Goal: Ask a question

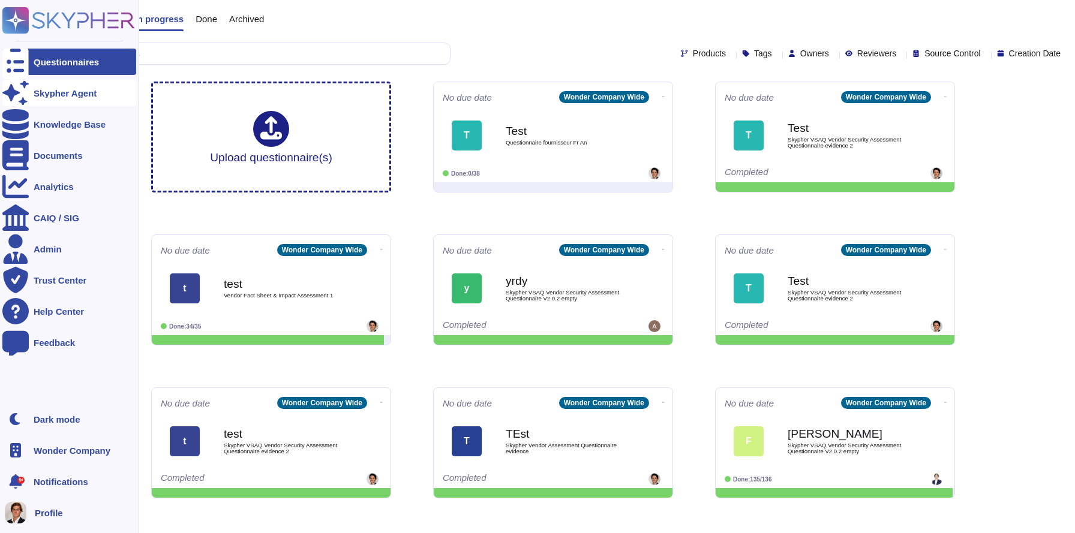
click at [13, 101] on div at bounding box center [15, 93] width 26 height 26
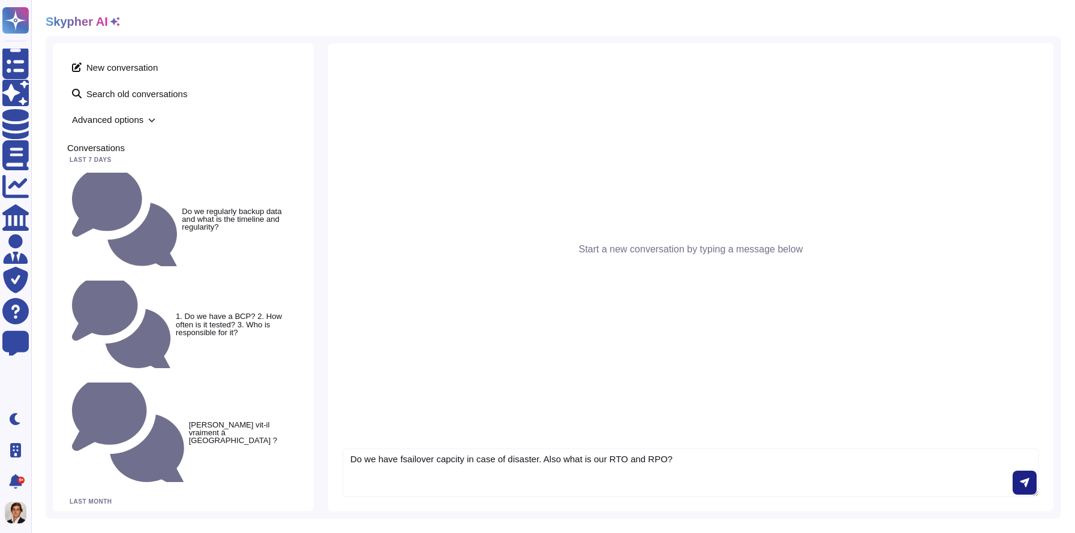
type textarea "Do we have fsailover capcity in case of disaster. Also what is our RTO and RPO?"
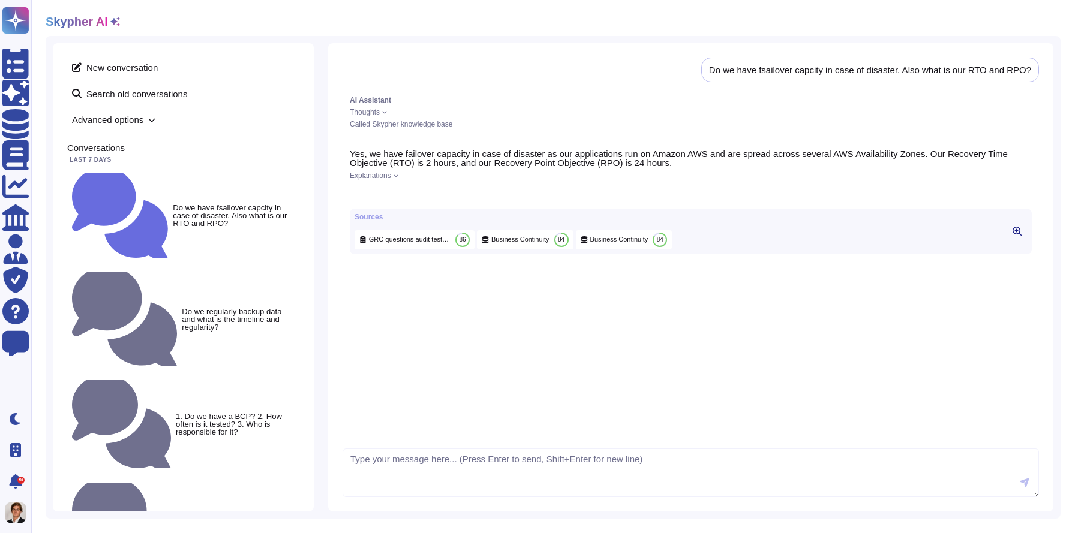
click at [396, 174] on icon at bounding box center [396, 175] width 5 height 5
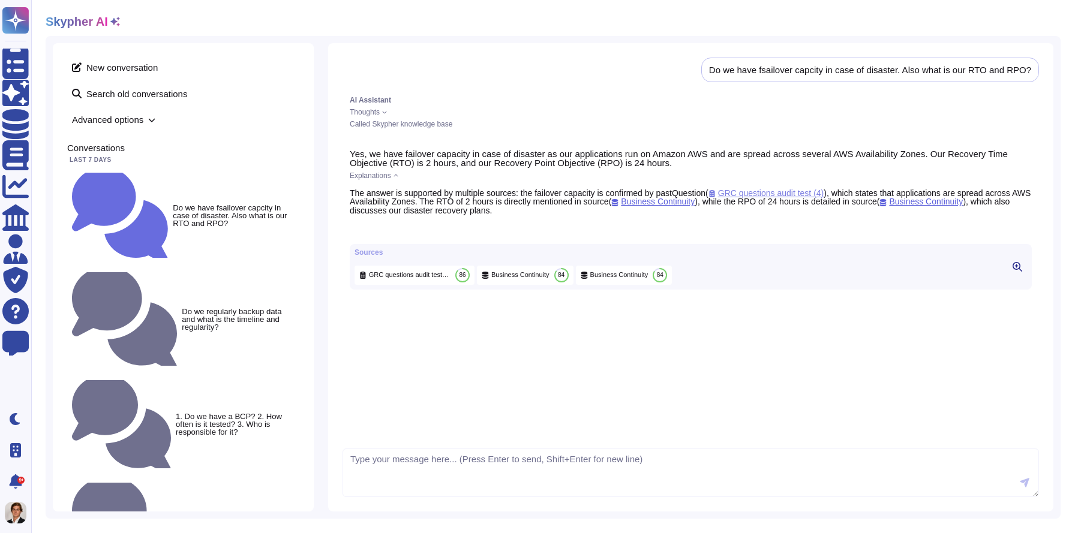
click at [753, 190] on span "GRC questions audit test (4)" at bounding box center [766, 193] width 116 height 10
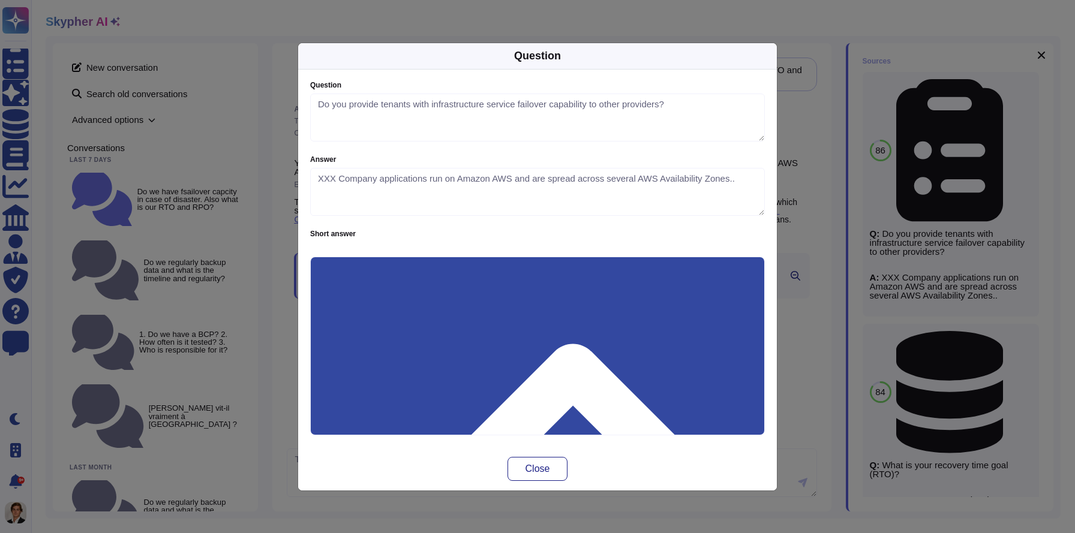
type textarea "Do you provide tenants with infrastructure service failover capability to other…"
type textarea "XXX Company applications run on Amazon AWS and are spread across several AWS Av…"
click at [816, 130] on div "Question Question Do you provide tenants with infrastructure service failover c…" at bounding box center [537, 266] width 1075 height 533
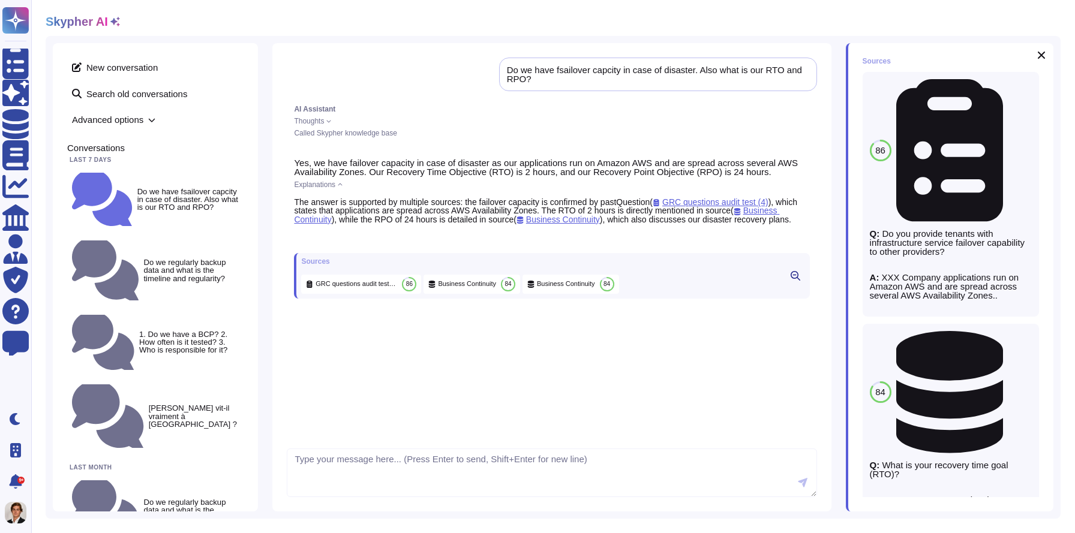
click at [338, 517] on div "New conversation Search old conversations Advanced options Conversations Last 7…" at bounding box center [553, 277] width 1015 height 483
click at [347, 490] on textarea at bounding box center [552, 473] width 530 height 49
type textarea "which sources did you use?"
click at [320, 118] on span "Thoughts" at bounding box center [309, 121] width 30 height 7
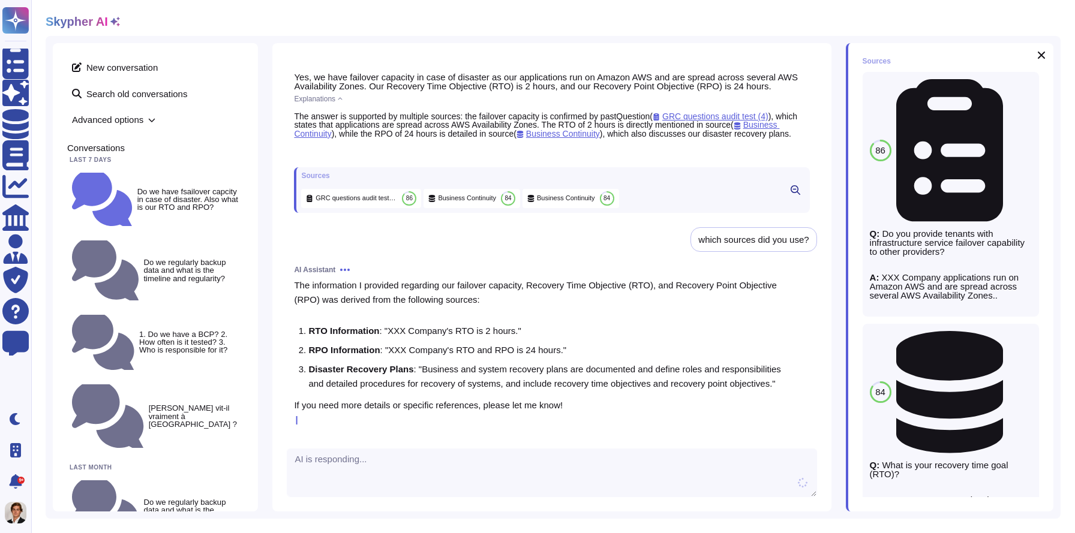
scroll to position [116, 0]
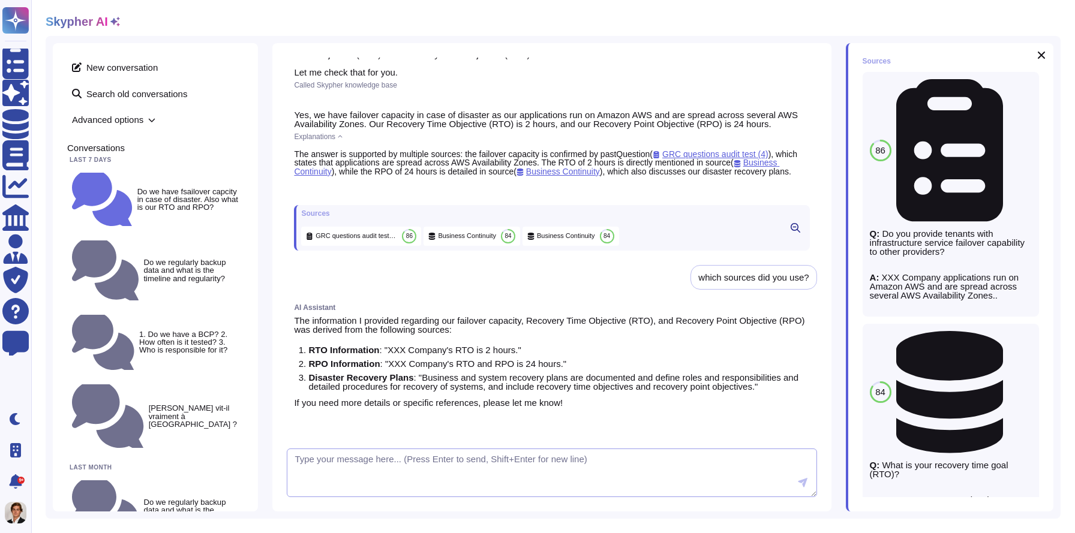
click at [566, 464] on textarea at bounding box center [552, 473] width 530 height 49
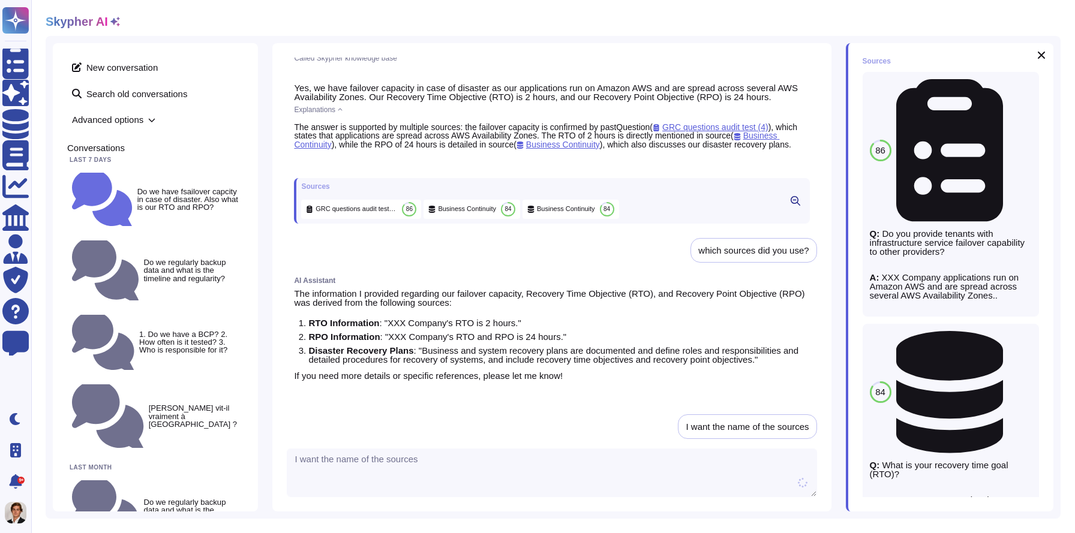
type textarea "I want the name of the sources"
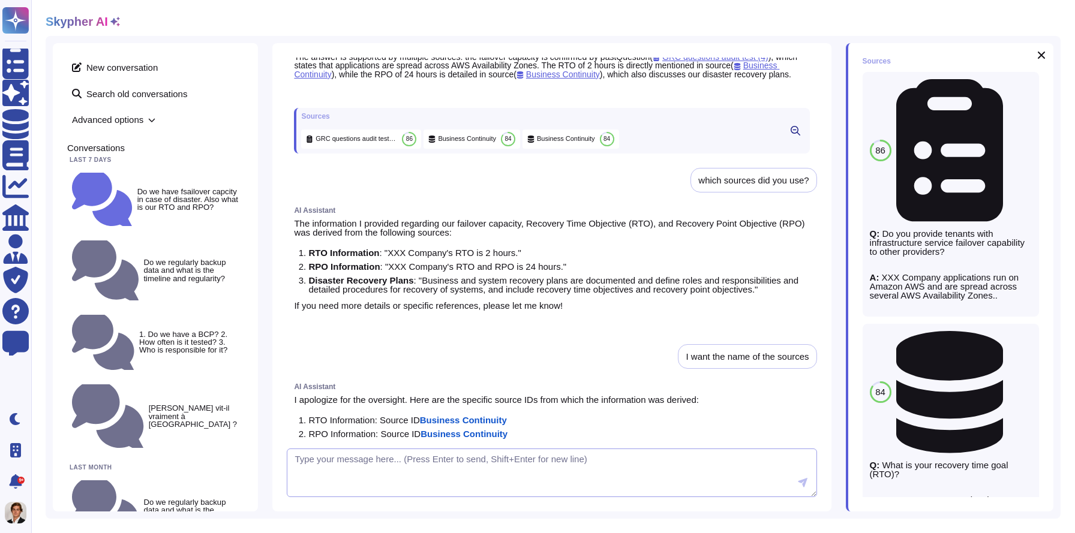
scroll to position [284, 0]
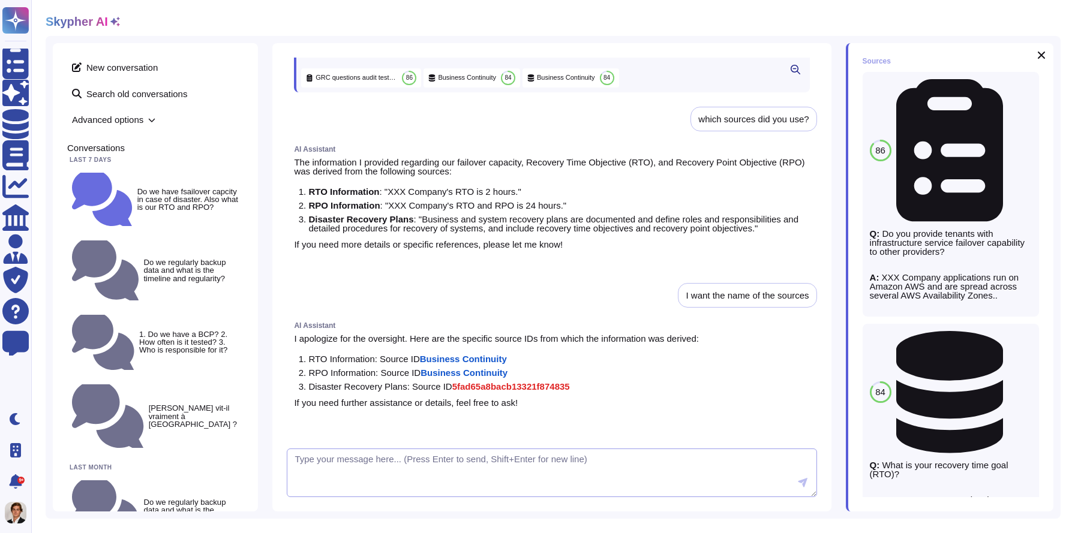
click at [479, 456] on textarea at bounding box center [552, 473] width 530 height 49
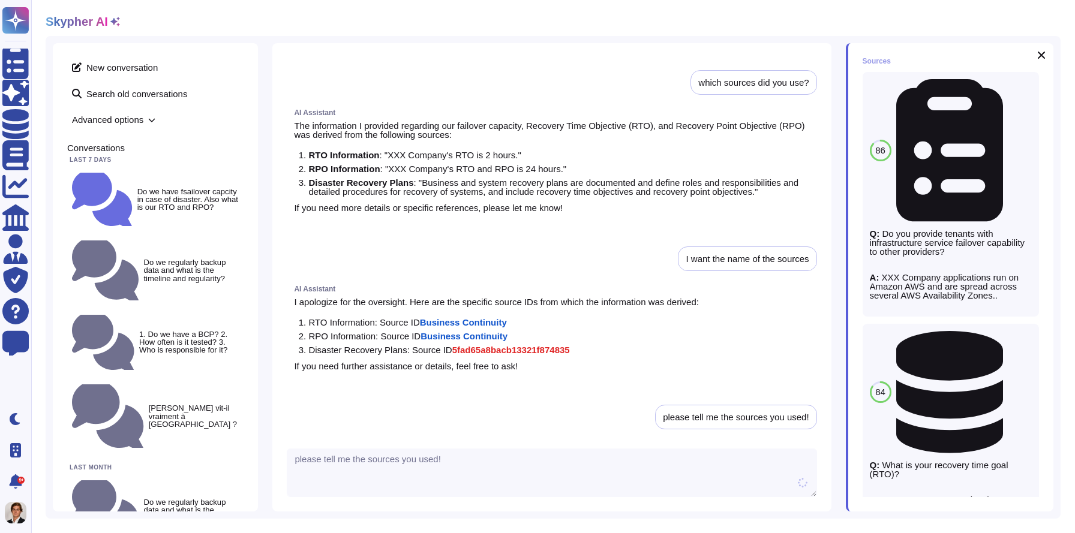
type textarea "please tell me the sources you used!"
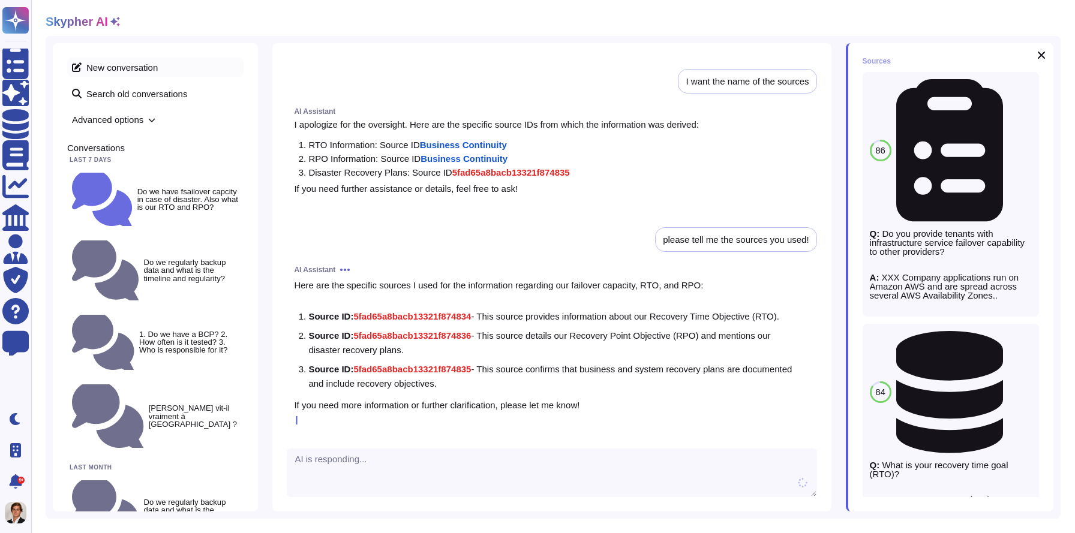
scroll to position [470, 0]
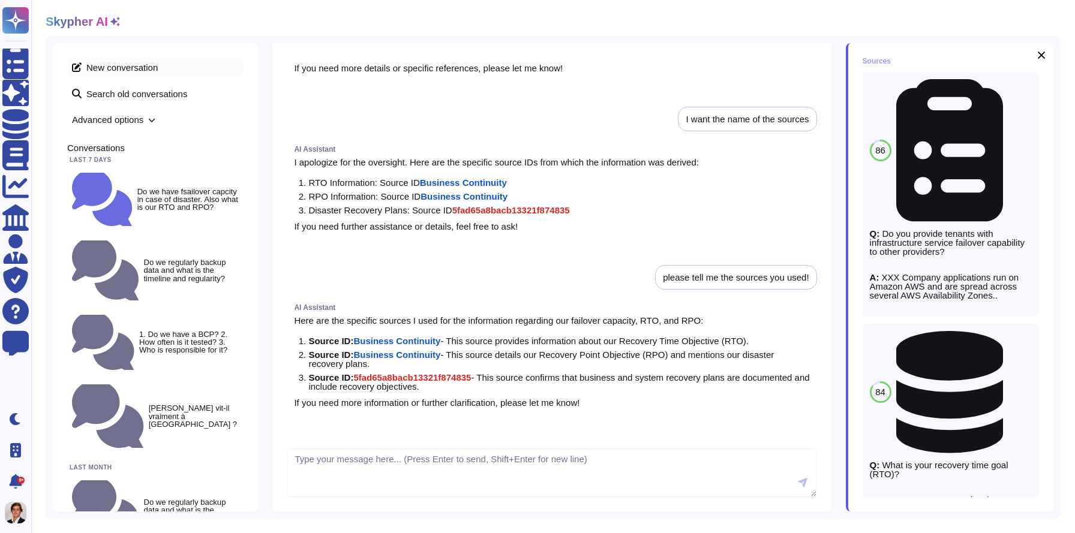
click at [142, 65] on span "New conversation" at bounding box center [155, 67] width 176 height 19
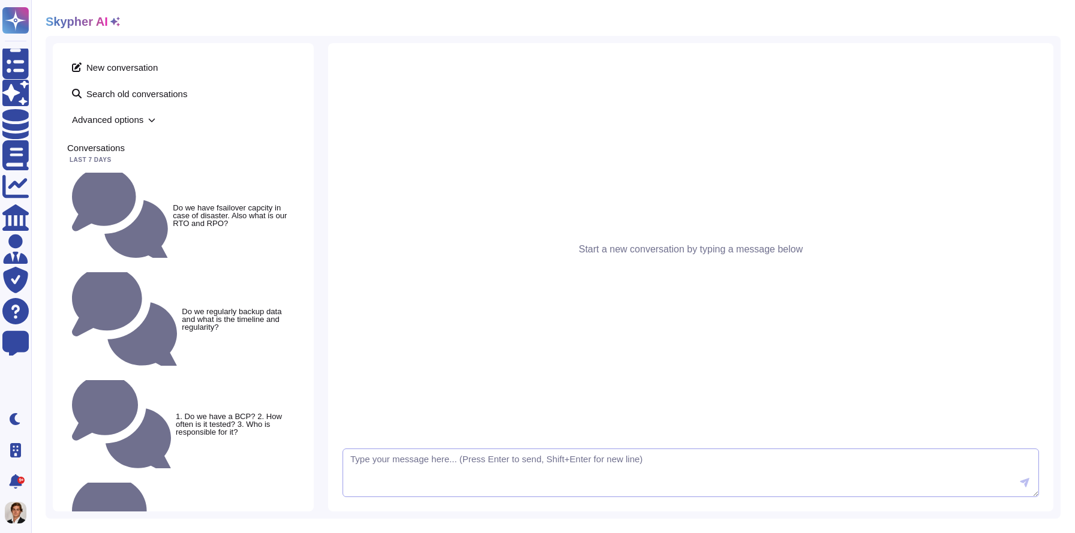
click at [392, 476] on textarea at bounding box center [691, 473] width 696 height 49
type textarea "Is [PERSON_NAME] a weirdo?"
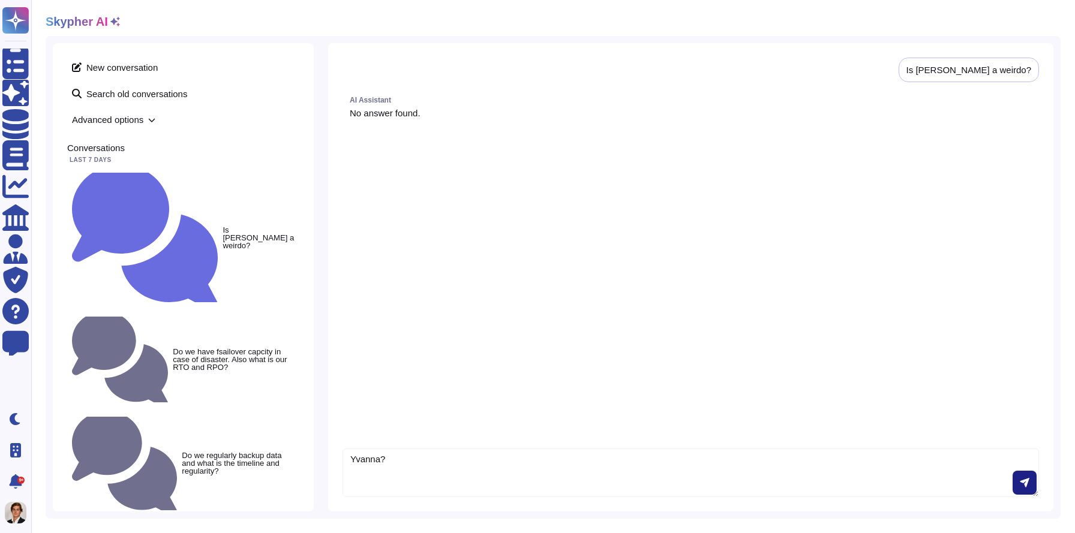
type textarea "Yvanna?"
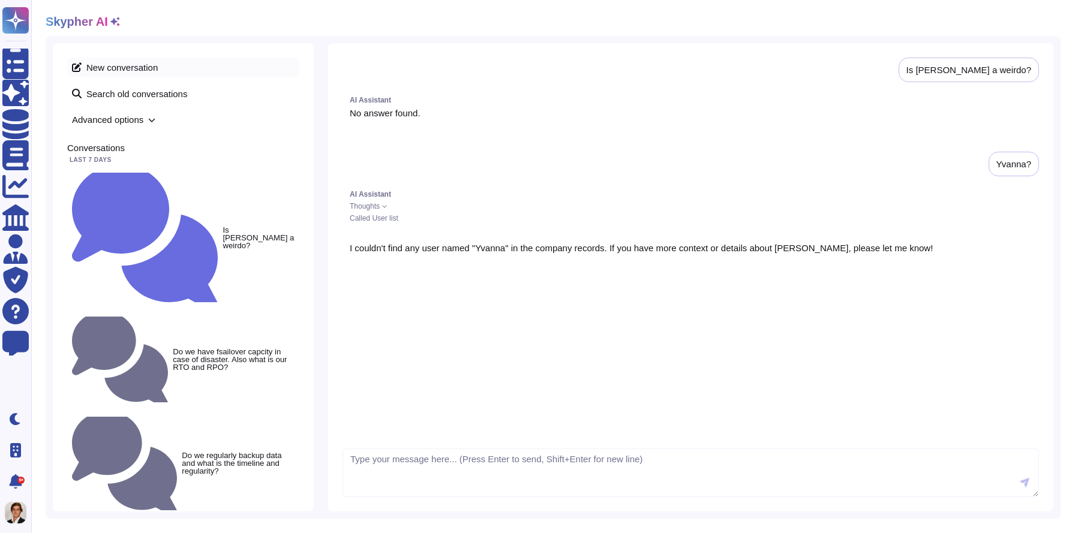
click at [123, 70] on span "New conversation" at bounding box center [183, 67] width 232 height 19
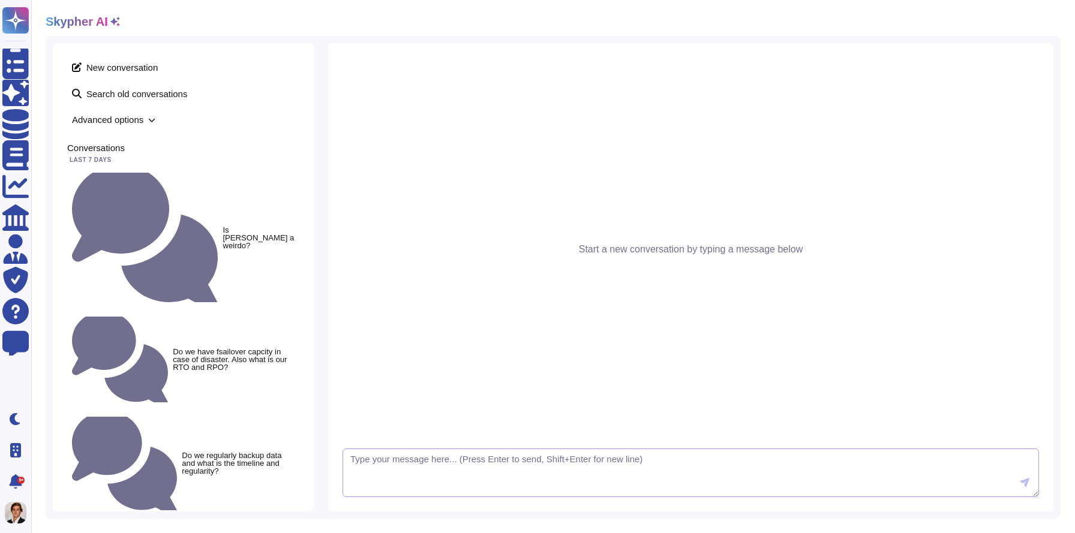
click at [380, 477] on textarea at bounding box center [691, 473] width 696 height 49
type textarea "Do we have an environement policy and goals to reduce our [PERSON_NAME] footpri…"
